Goal: Task Accomplishment & Management: Manage account settings

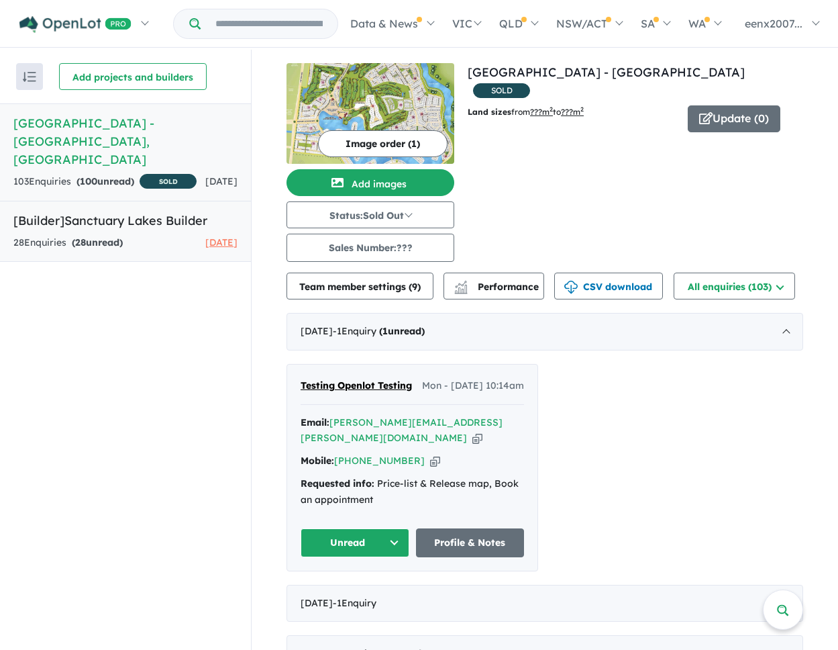
click at [154, 221] on h5 "[Builder] Sanctuary Lakes Builder" at bounding box center [125, 220] width 224 height 18
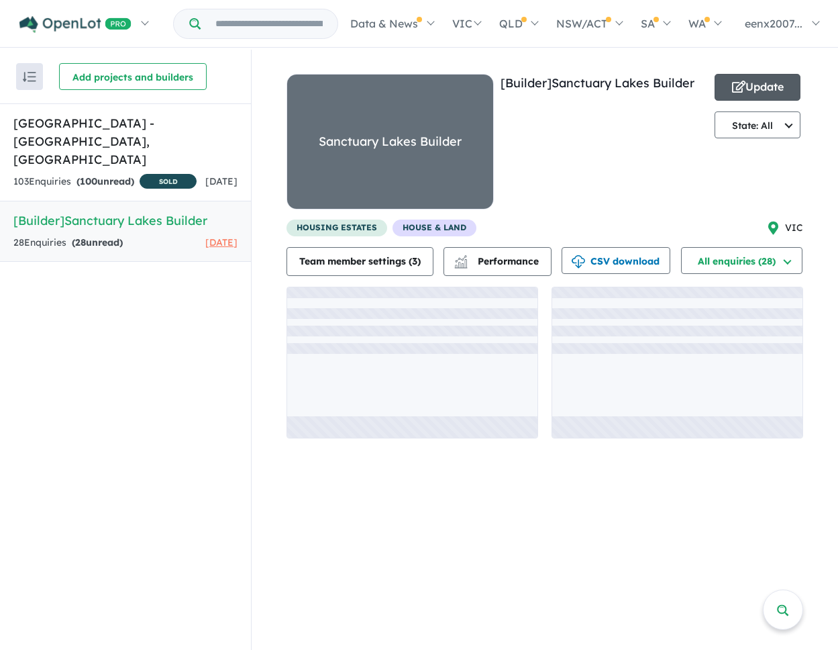
click at [746, 85] on button "Update" at bounding box center [758, 87] width 86 height 27
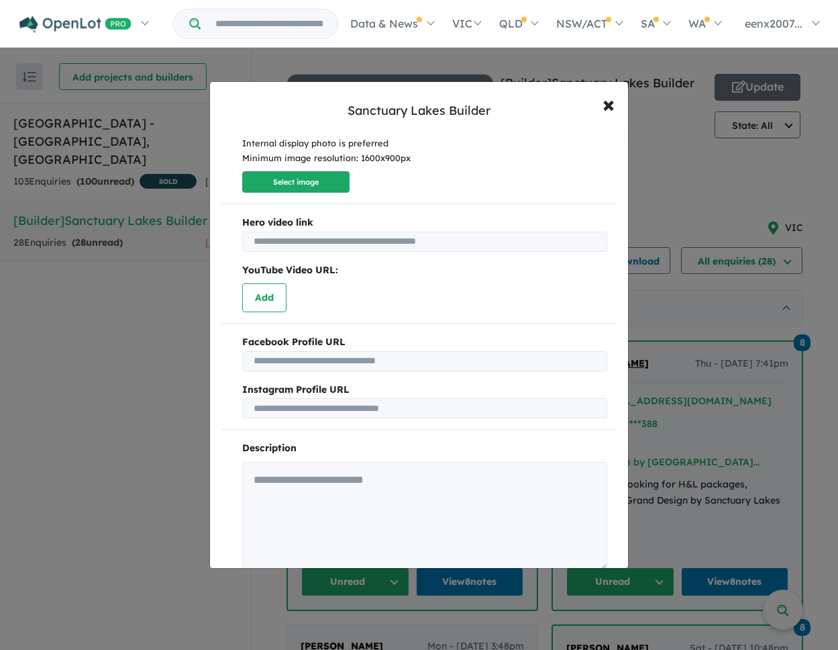
scroll to position [317, 0]
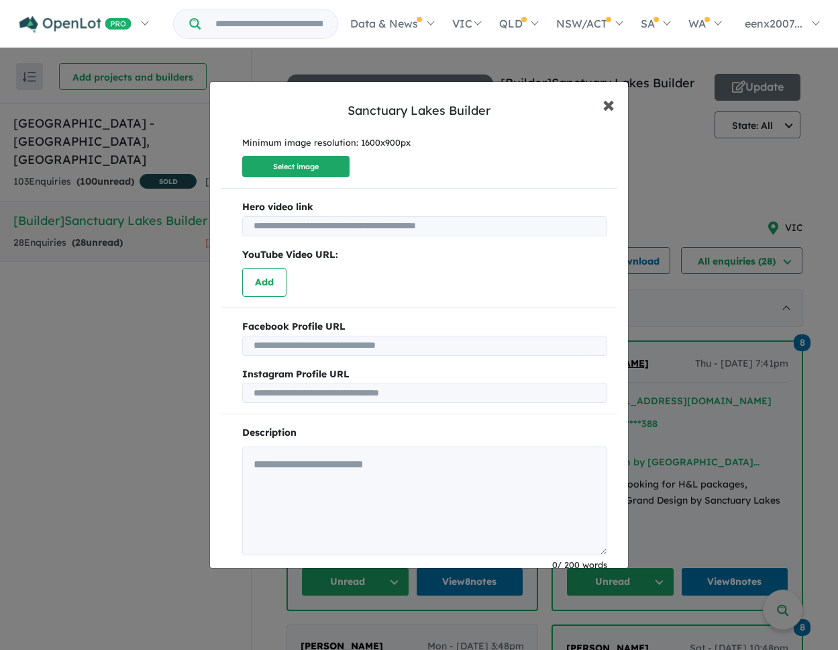
click at [609, 101] on span "×" at bounding box center [609, 103] width 12 height 29
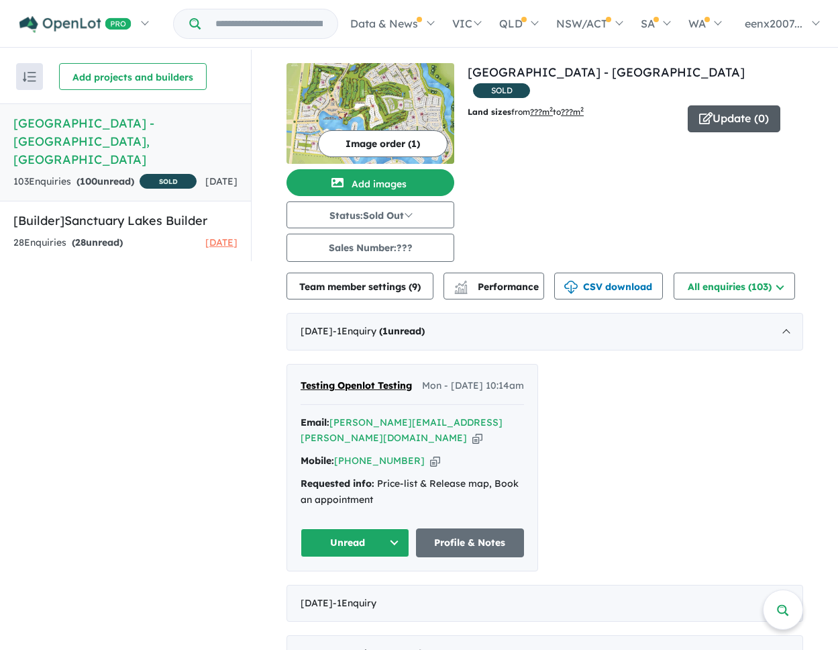
click at [711, 112] on icon "button" at bounding box center [705, 118] width 13 height 12
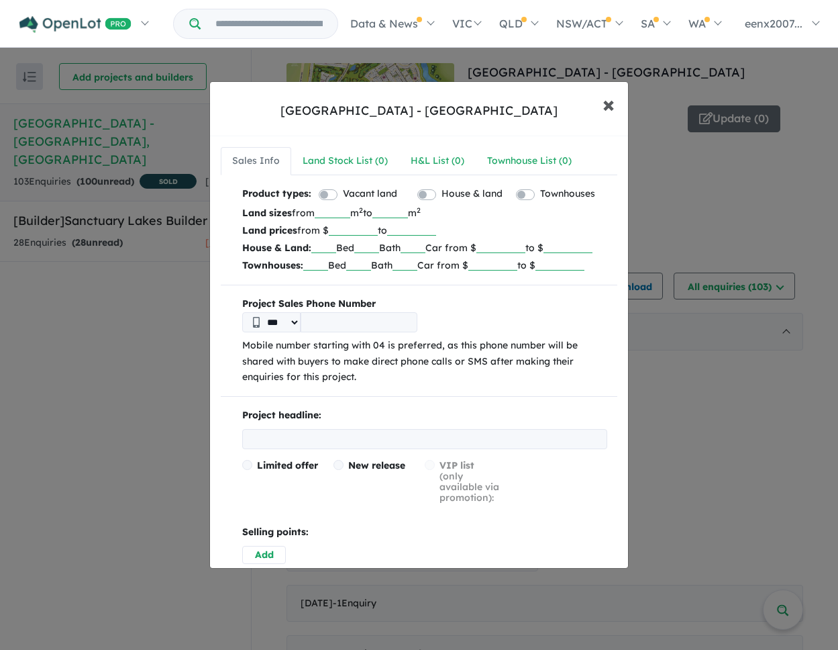
click at [605, 102] on span "×" at bounding box center [609, 103] width 12 height 29
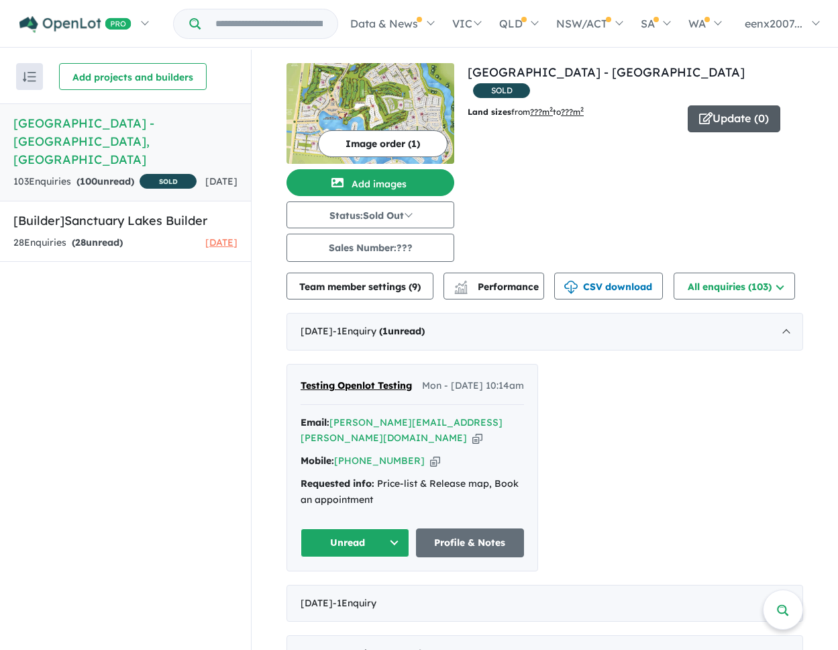
click at [713, 105] on button "Update ( 0 )" at bounding box center [734, 118] width 93 height 27
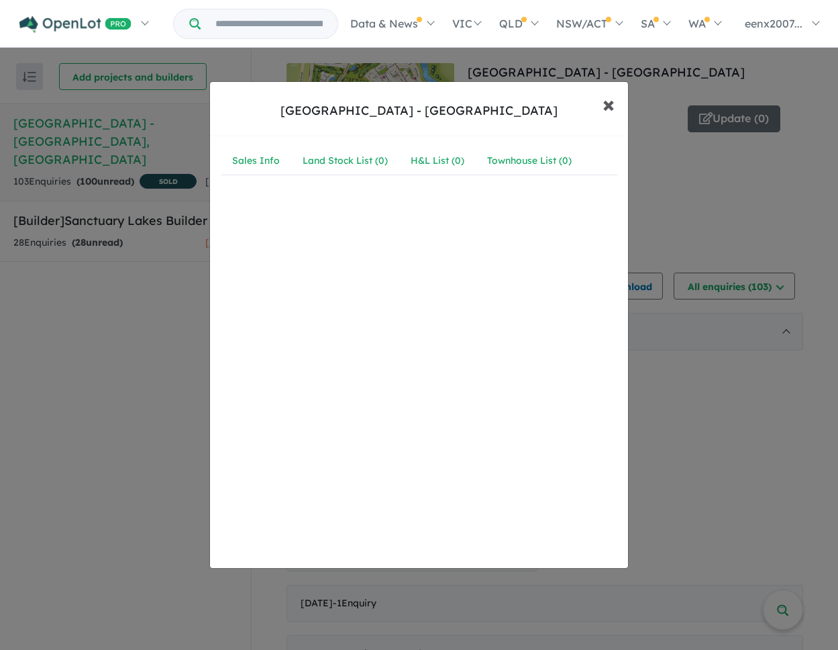
click at [603, 104] on span "×" at bounding box center [609, 103] width 12 height 29
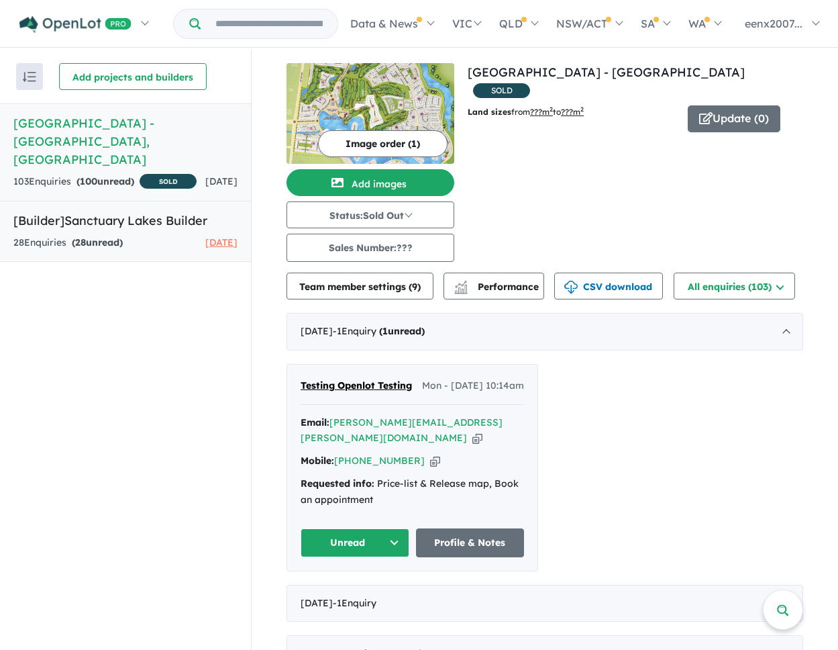
click at [115, 230] on link "[Builder] Sanctuary Lakes Builder 28 Enquir ies ( 28 unread) 19 days ago" at bounding box center [125, 231] width 251 height 61
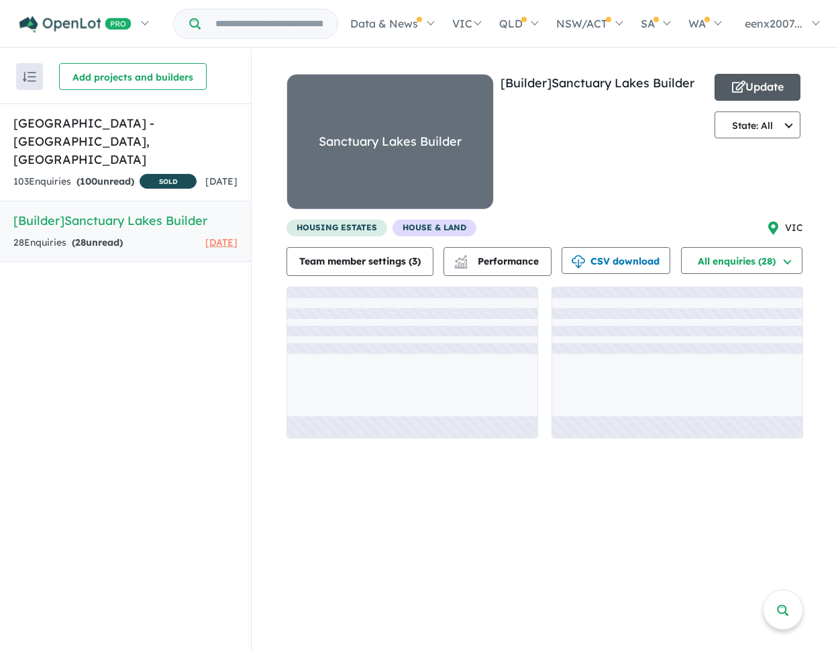
click at [758, 83] on button "Update" at bounding box center [758, 87] width 86 height 27
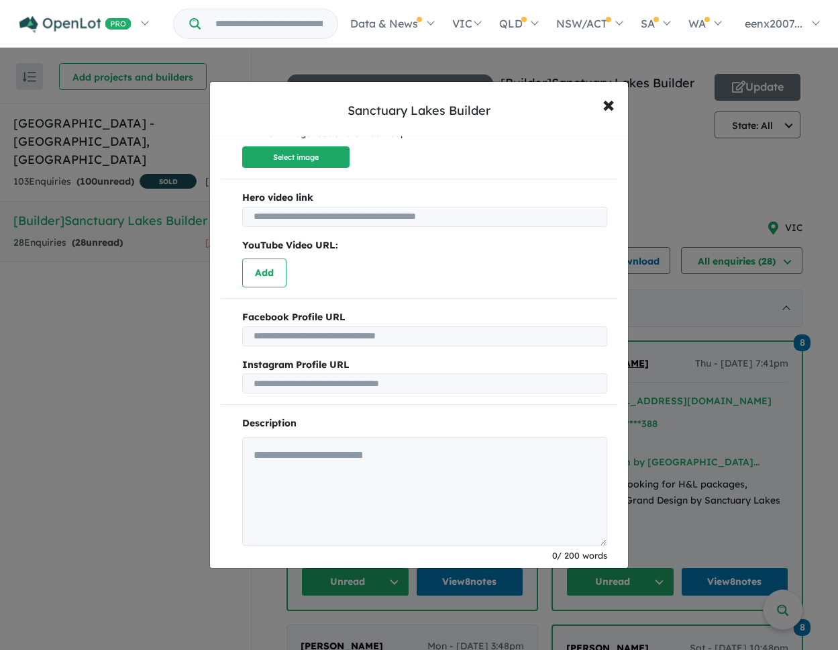
scroll to position [366, 0]
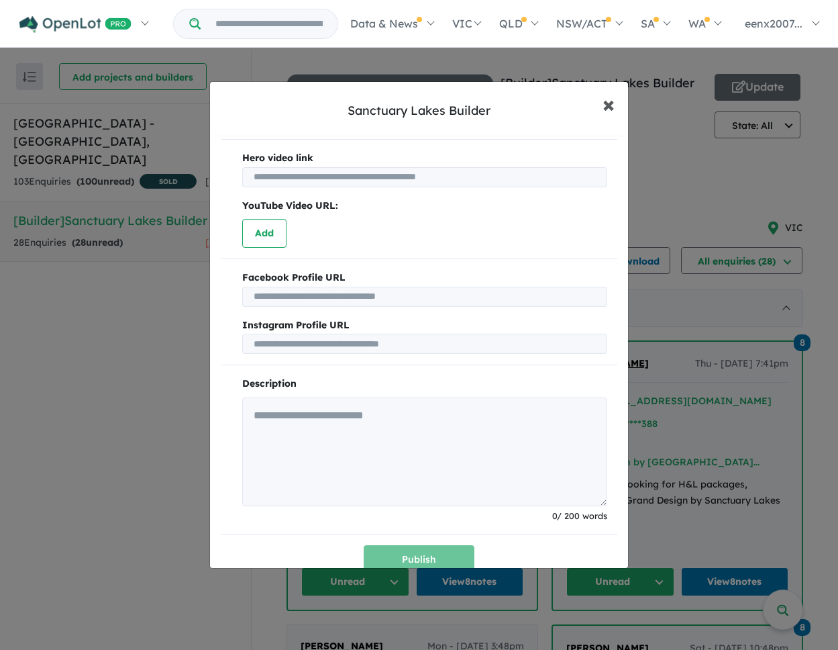
click at [606, 110] on span "×" at bounding box center [609, 103] width 12 height 29
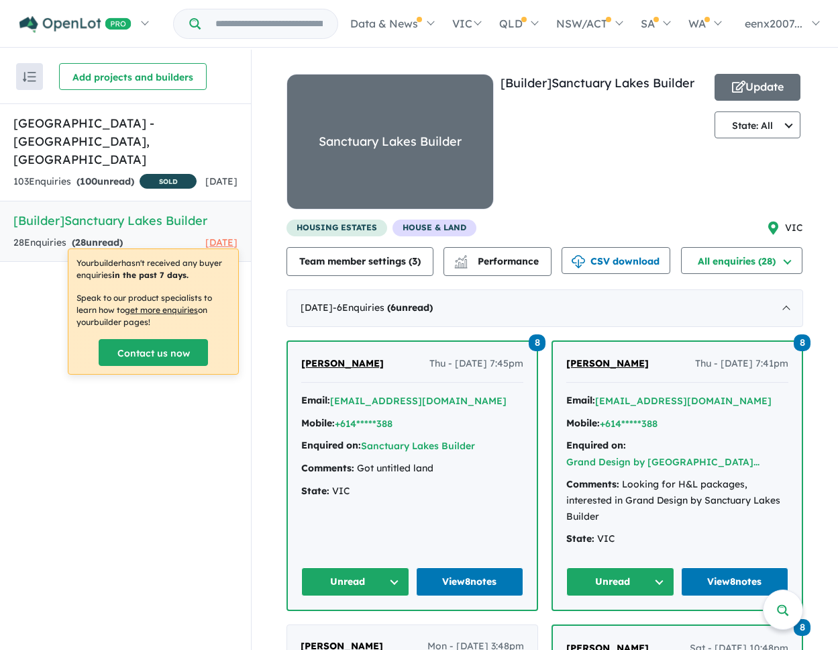
click at [162, 225] on h5 "[Builder] Sanctuary Lakes Builder" at bounding box center [125, 220] width 224 height 18
click at [732, 85] on icon "button" at bounding box center [738, 87] width 13 height 12
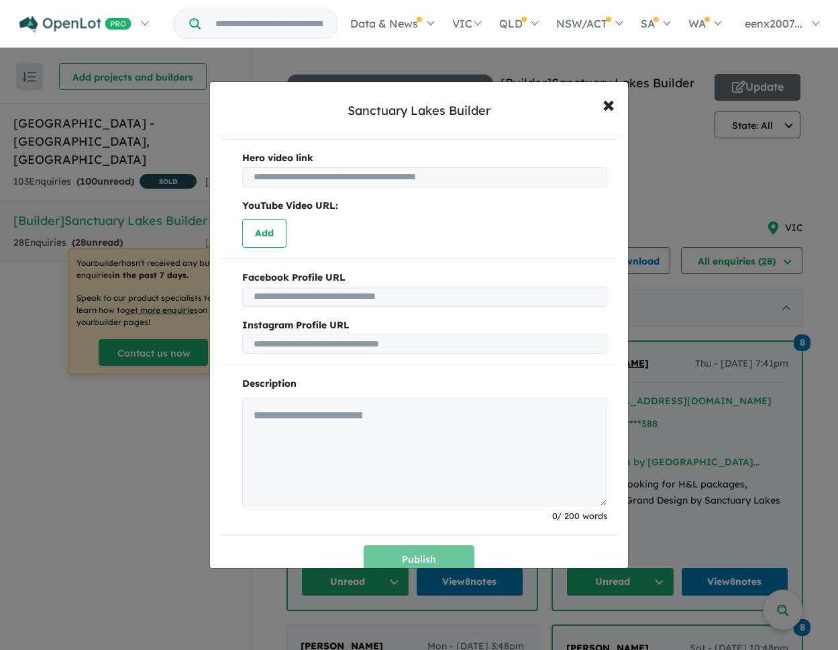
click at [366, 334] on input "text" at bounding box center [424, 344] width 365 height 20
click at [354, 287] on input "text" at bounding box center [424, 297] width 365 height 20
click at [362, 334] on input "text" at bounding box center [424, 344] width 365 height 20
click at [352, 287] on input "text" at bounding box center [424, 297] width 365 height 20
click at [351, 334] on input "text" at bounding box center [424, 344] width 365 height 20
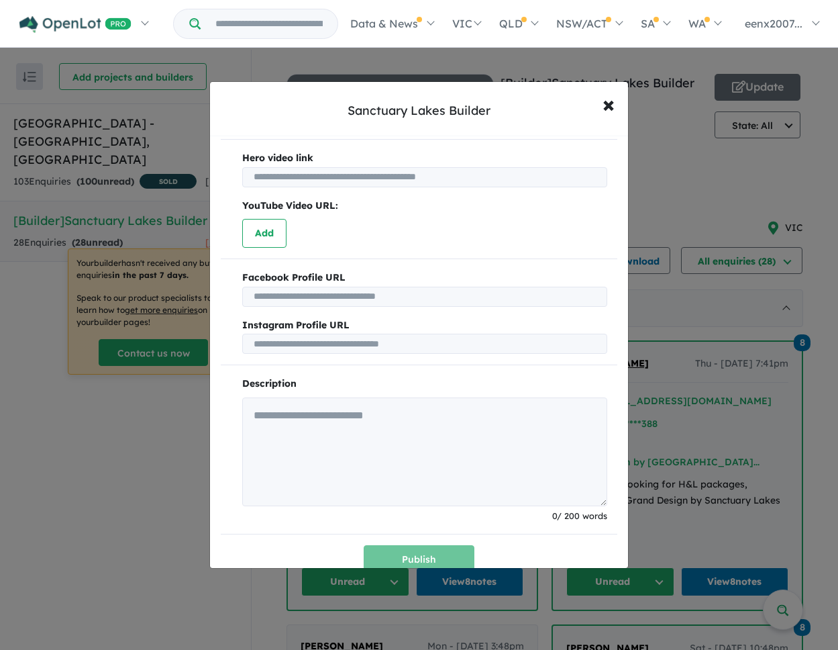
click at [358, 287] on input "text" at bounding box center [424, 297] width 365 height 20
click at [366, 334] on input "text" at bounding box center [424, 344] width 365 height 20
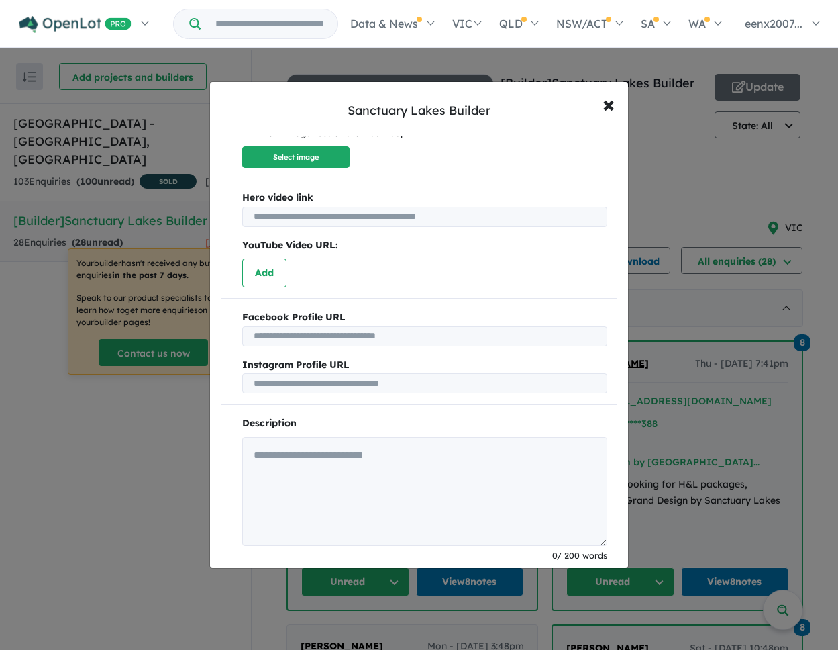
scroll to position [311, 0]
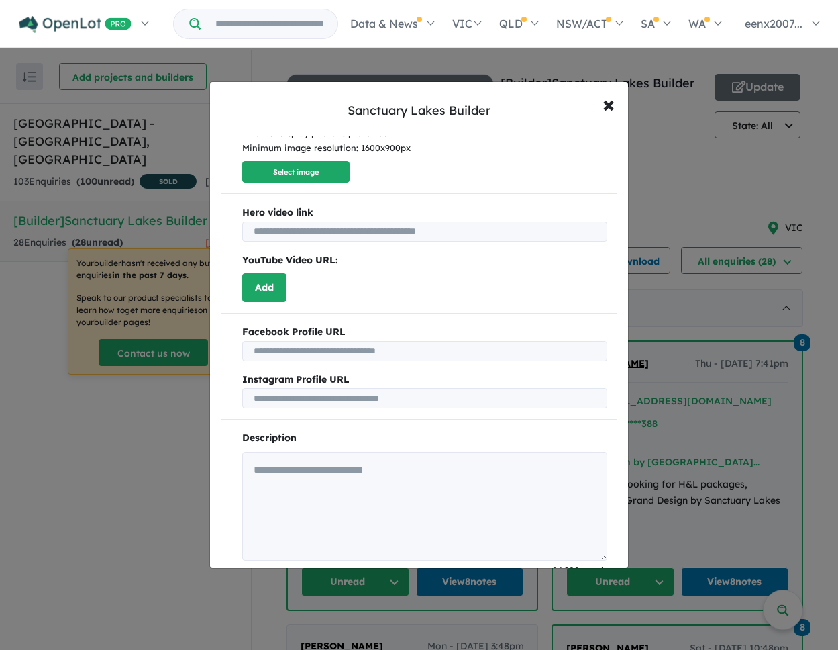
click at [276, 273] on button "Add" at bounding box center [264, 287] width 44 height 29
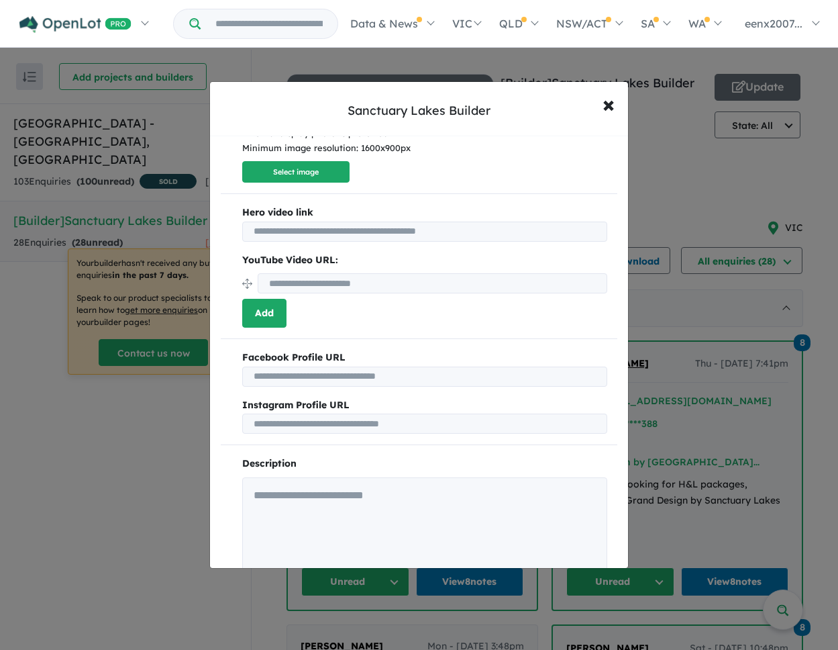
click at [282, 299] on button "Add" at bounding box center [264, 313] width 44 height 29
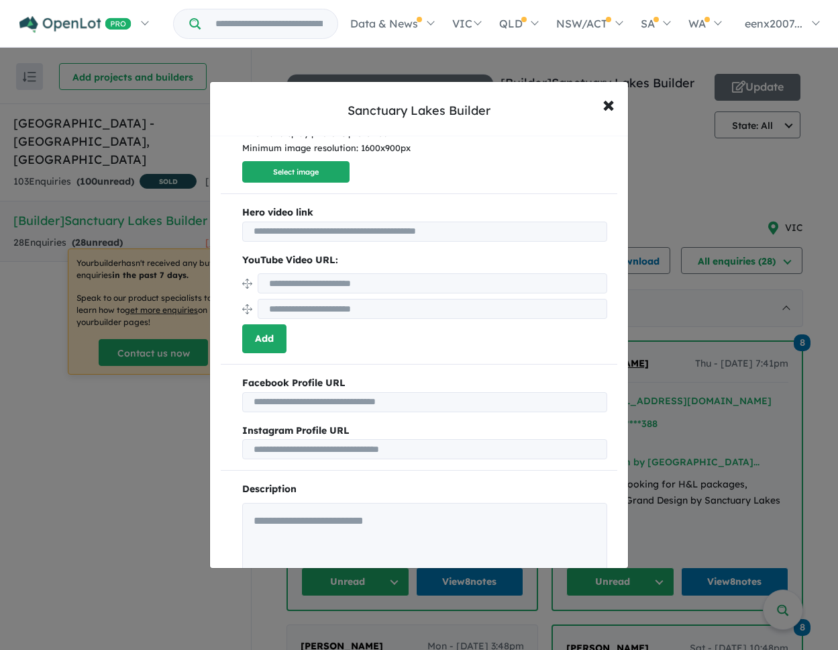
click at [283, 324] on button "Add" at bounding box center [264, 338] width 44 height 29
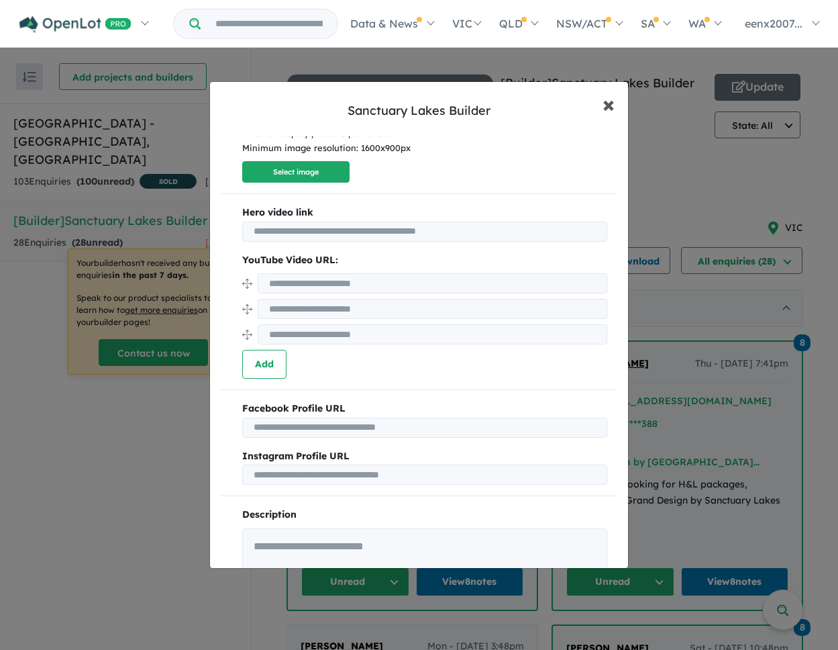
click at [604, 108] on span "×" at bounding box center [609, 103] width 12 height 29
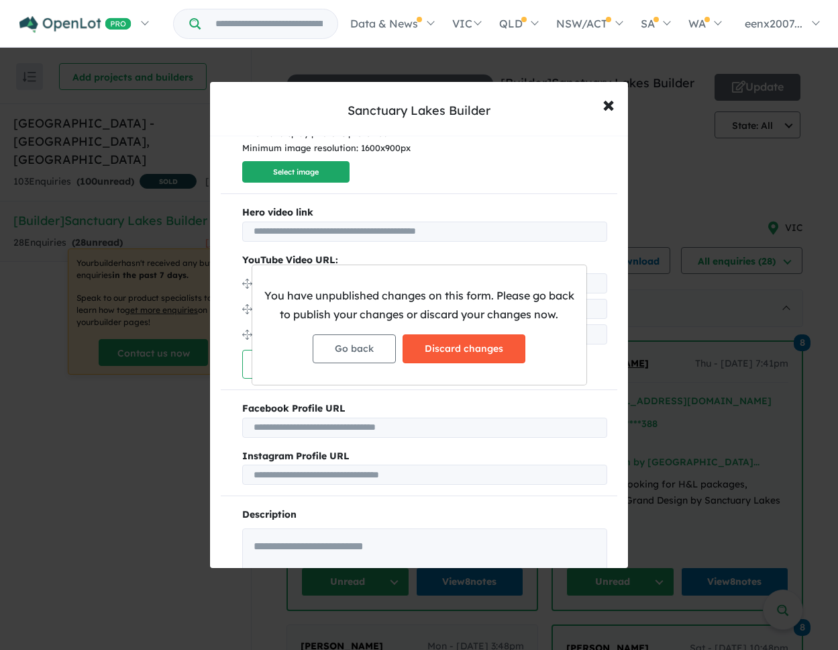
click at [466, 349] on button "Discard changes" at bounding box center [464, 348] width 123 height 29
